Goal: Navigation & Orientation: Find specific page/section

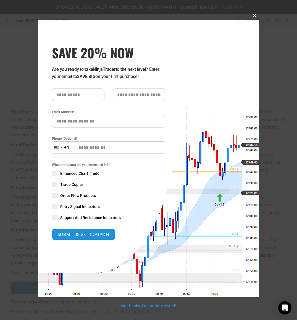
click at [254, 15] on span at bounding box center [255, 15] width 9 height 3
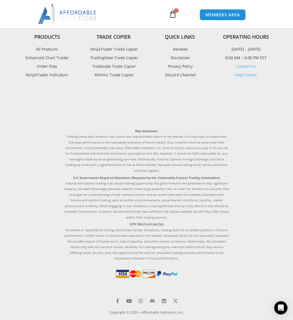
scroll to position [505, 0]
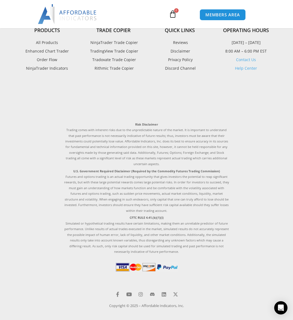
click at [248, 59] on link "Contact Us" at bounding box center [246, 59] width 20 height 5
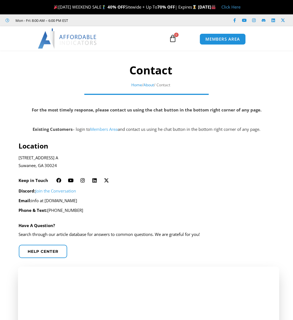
click at [6, 20] on icon at bounding box center [8, 21] width 5 height 4
click at [101, 128] on link "Members Area" at bounding box center [104, 129] width 28 height 6
click at [100, 130] on link "Members Area" at bounding box center [104, 129] width 28 height 6
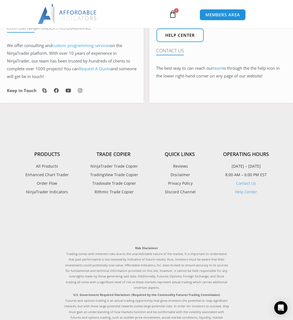
scroll to position [456, 0]
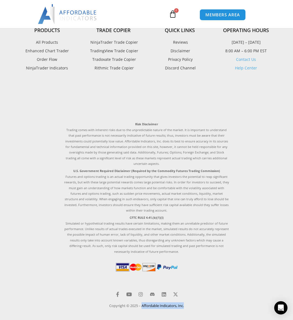
drag, startPoint x: 190, startPoint y: 296, endPoint x: 141, endPoint y: 300, distance: 48.5
click at [141, 300] on div "Products All Products Enhanced Chart Trader Order Flow NinjaTrader Indicators T…" at bounding box center [147, 158] width 282 height 306
copy span "Affordable Indicators, Inc."
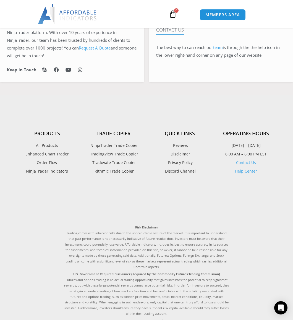
scroll to position [345, 0]
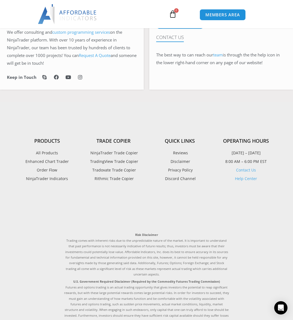
click at [49, 153] on span "All Products" at bounding box center [47, 152] width 22 height 7
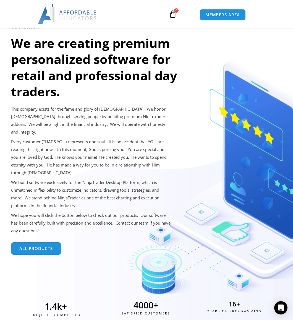
scroll to position [166, 0]
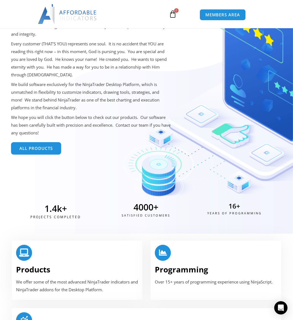
click at [31, 146] on span "All Products" at bounding box center [35, 148] width 33 height 4
click at [32, 146] on span "All Products" at bounding box center [35, 148] width 33 height 4
